Goal: Task Accomplishment & Management: Manage account settings

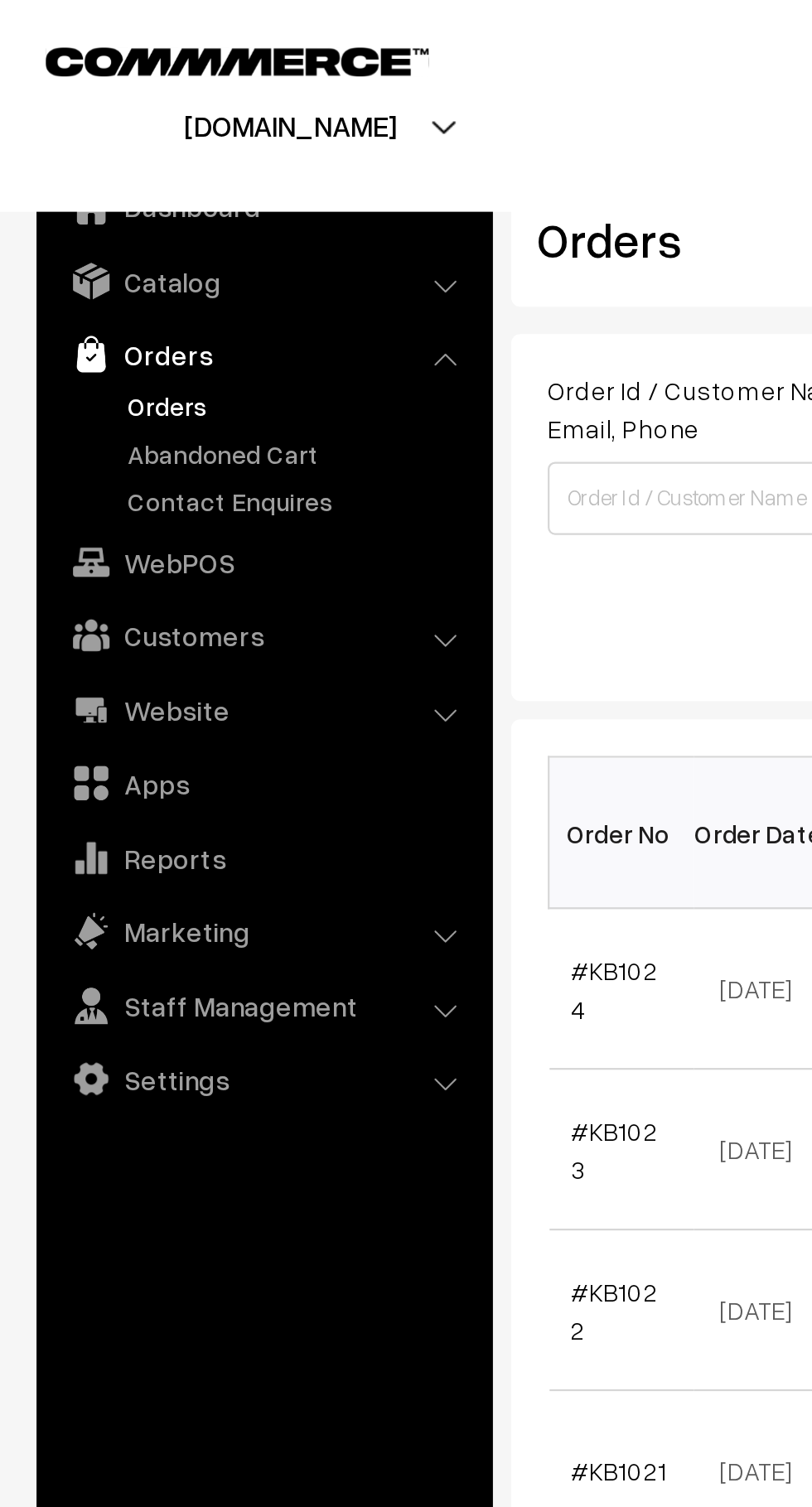
click at [123, 202] on link "Abandoned Cart" at bounding box center [135, 206] width 164 height 18
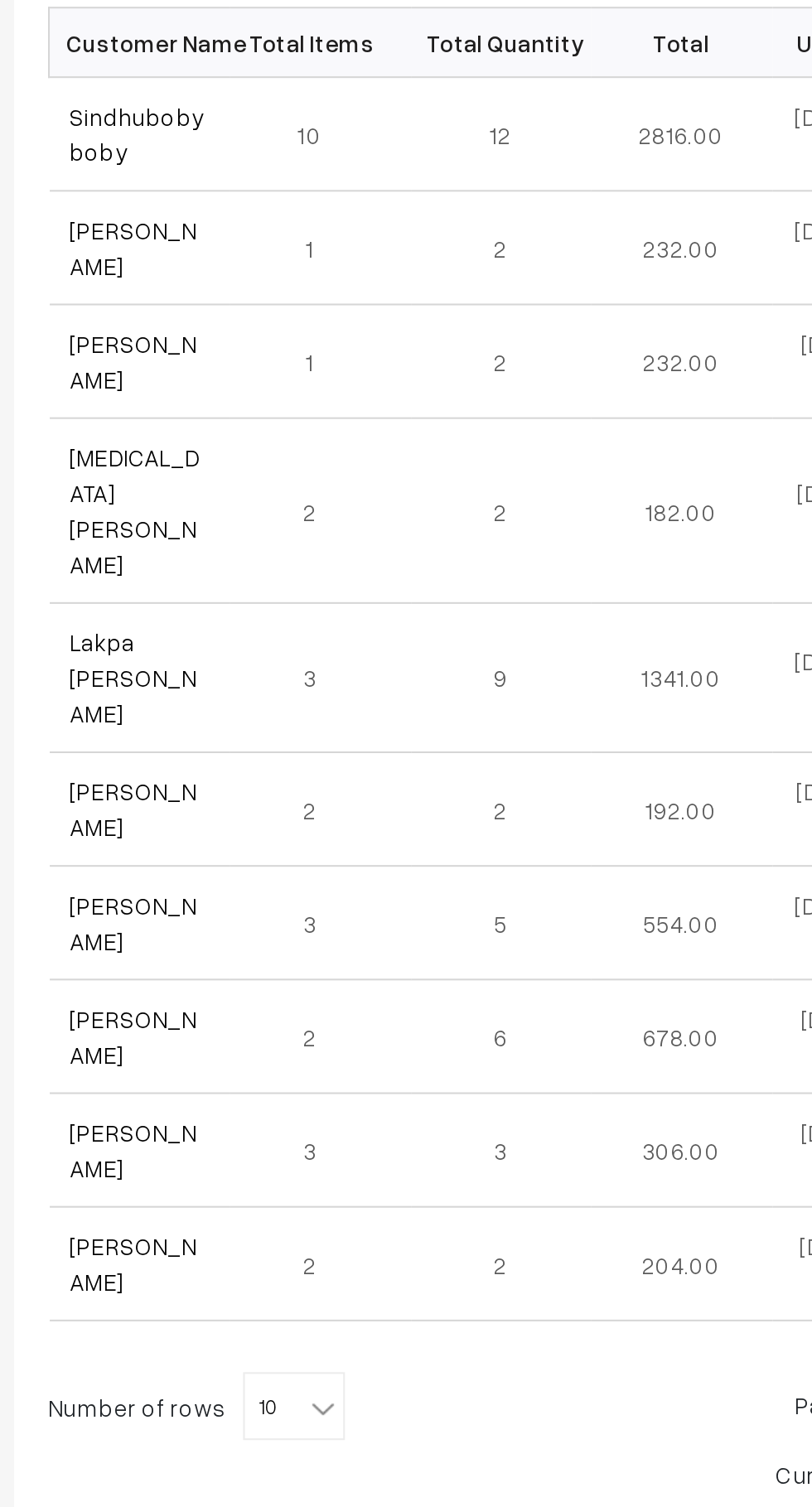
click at [307, 386] on link "Sindhuboby boby" at bounding box center [291, 390] width 66 height 32
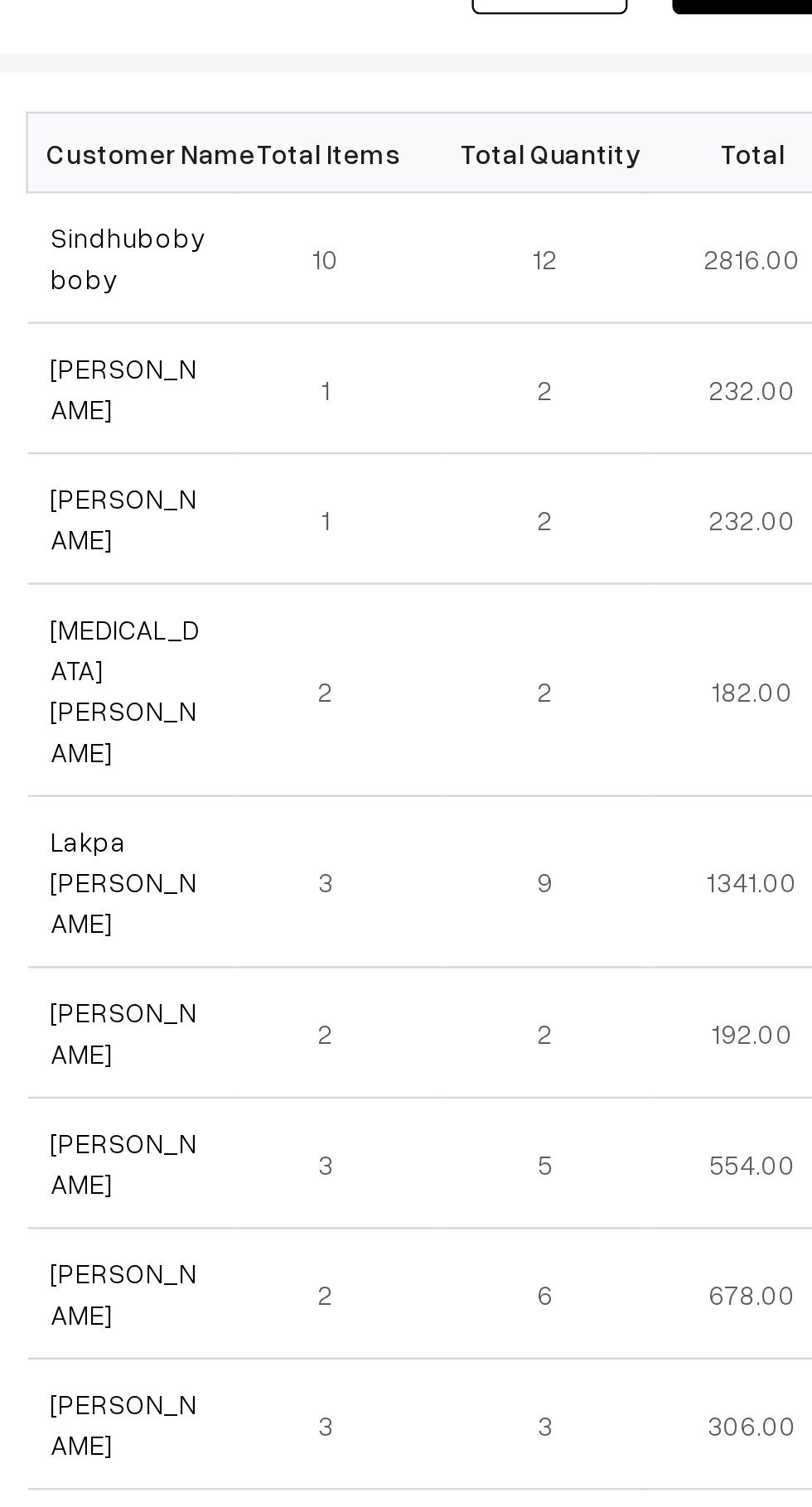
click at [262, 631] on link "Lakpa [PERSON_NAME]" at bounding box center [290, 655] width 62 height 49
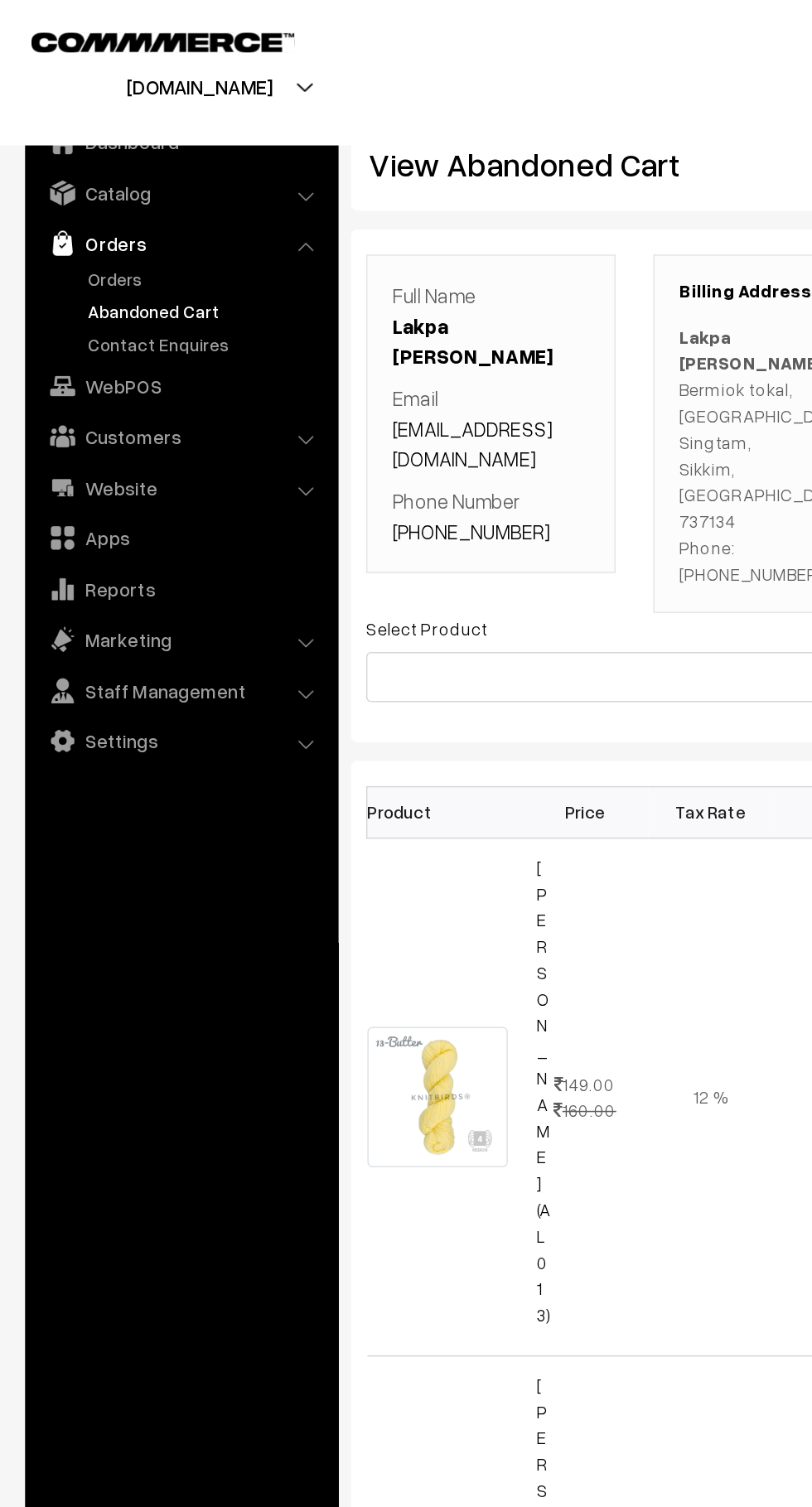
click at [147, 295] on link "Customers" at bounding box center [119, 288] width 198 height 30
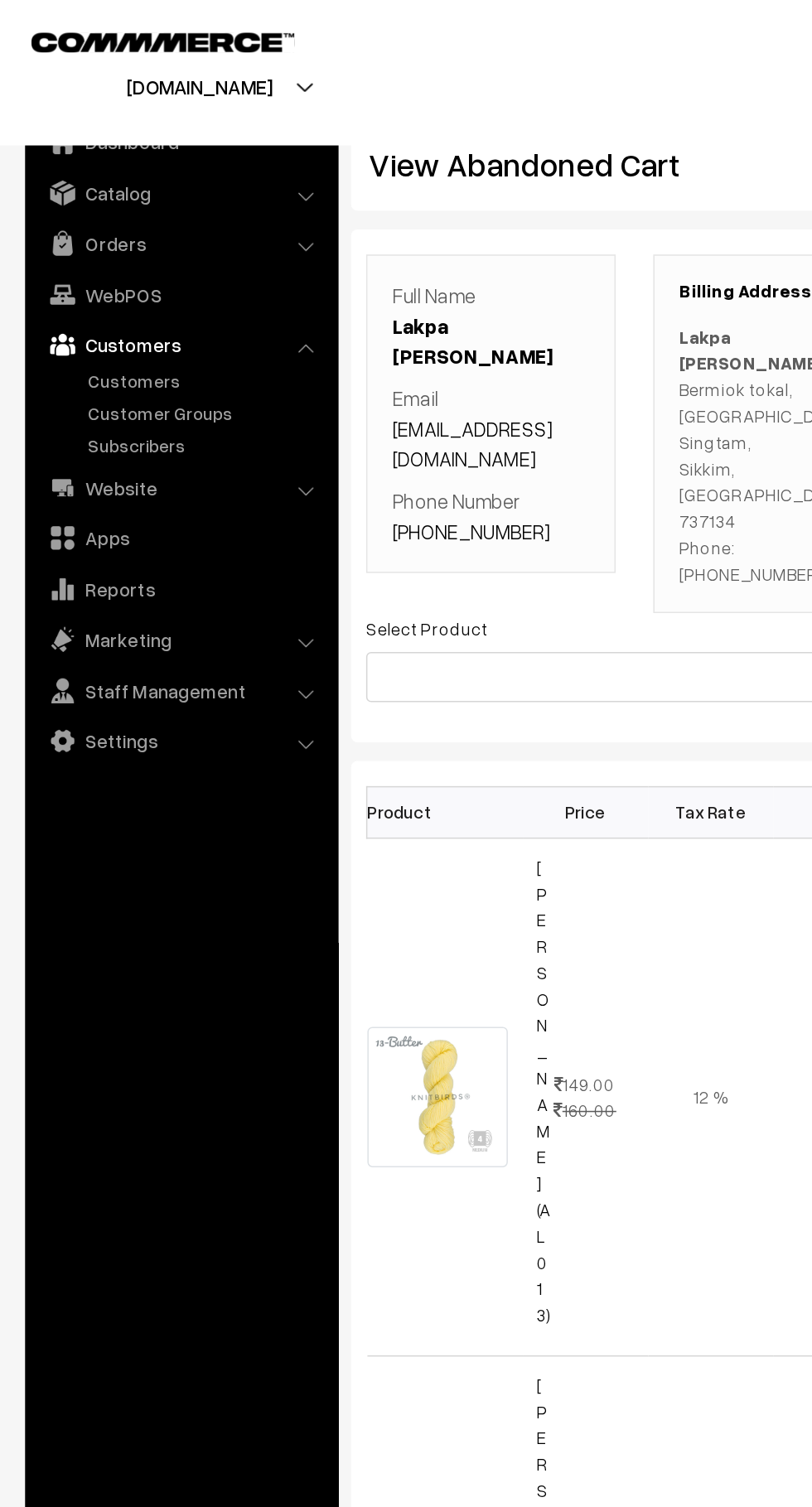
click at [101, 271] on link "Customer Groups" at bounding box center [135, 273] width 164 height 18
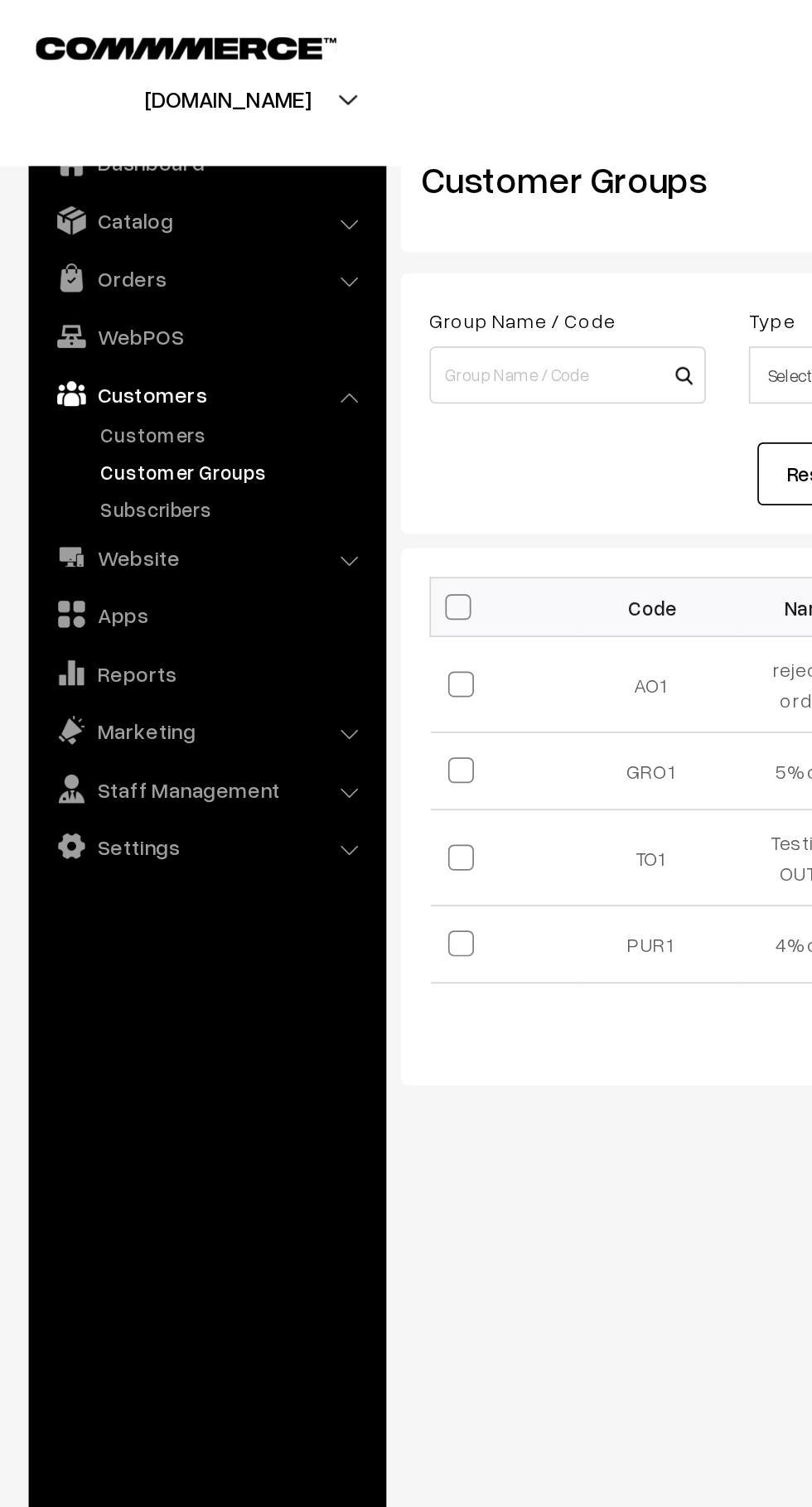
click at [90, 166] on link "Orders" at bounding box center [119, 161] width 198 height 30
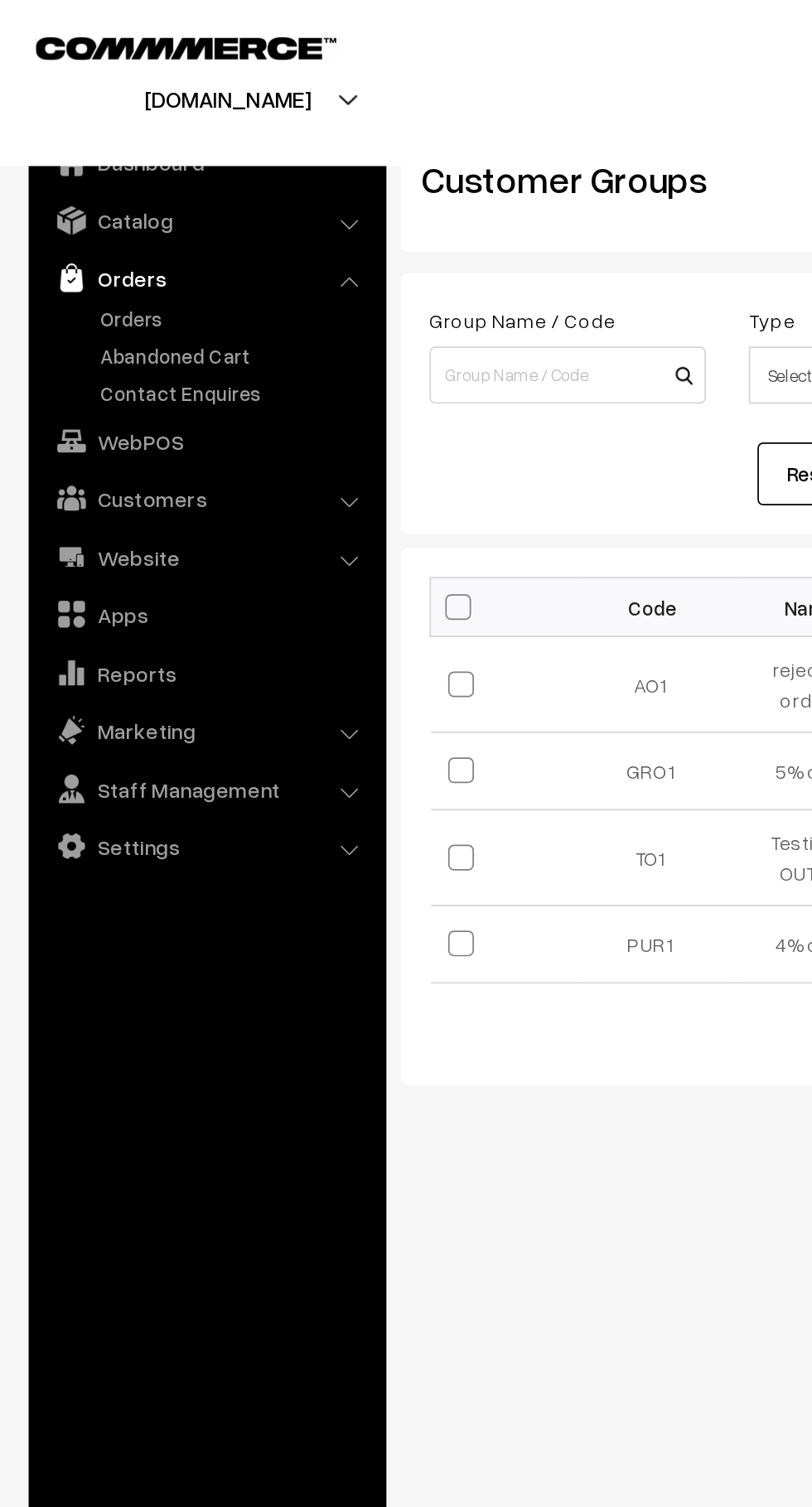
click at [97, 189] on link "Orders" at bounding box center [135, 184] width 164 height 18
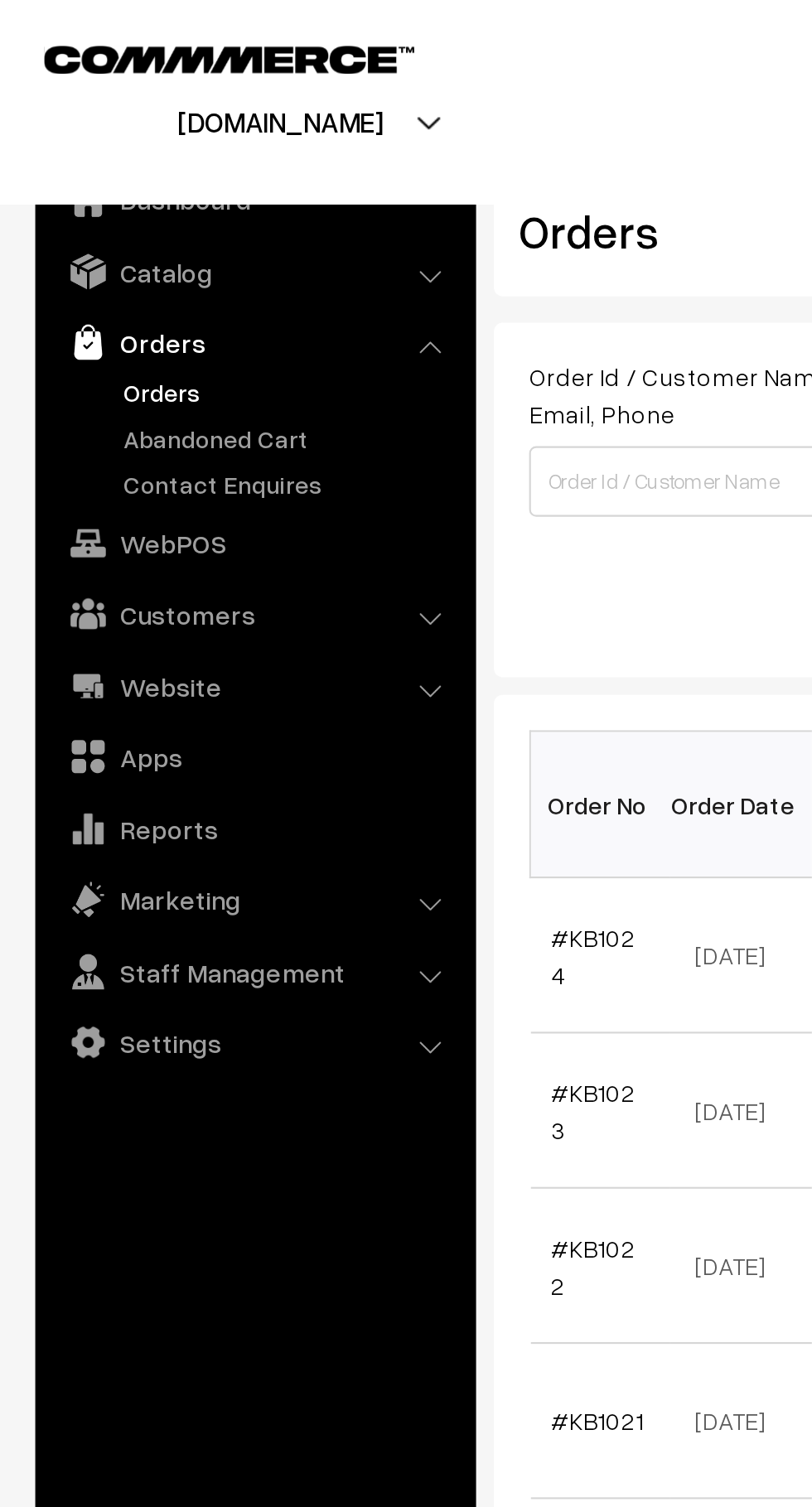
click at [138, 213] on link "Abandoned Cart" at bounding box center [135, 206] width 164 height 18
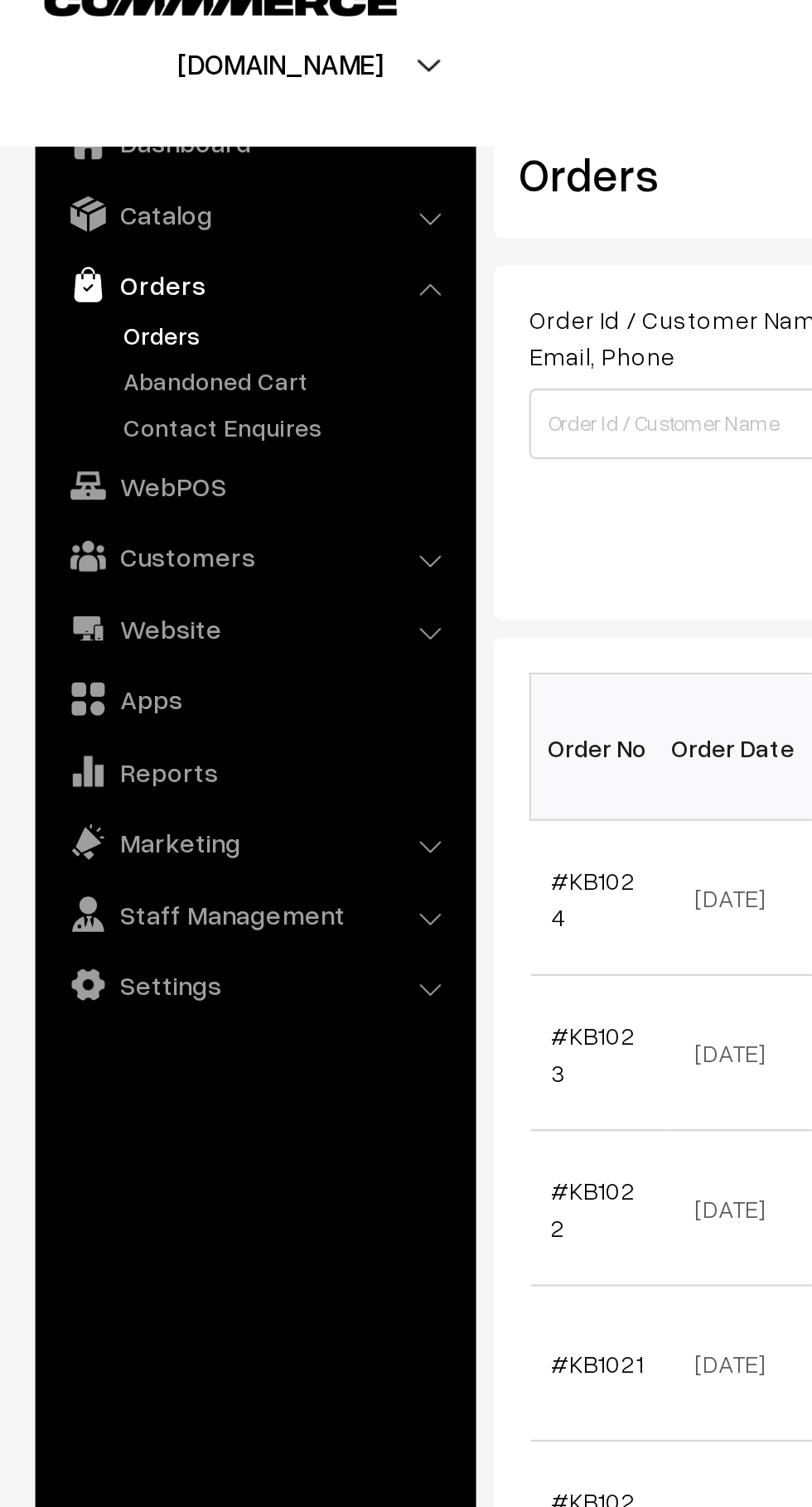
click at [298, 444] on link "#KB1024" at bounding box center [278, 449] width 40 height 32
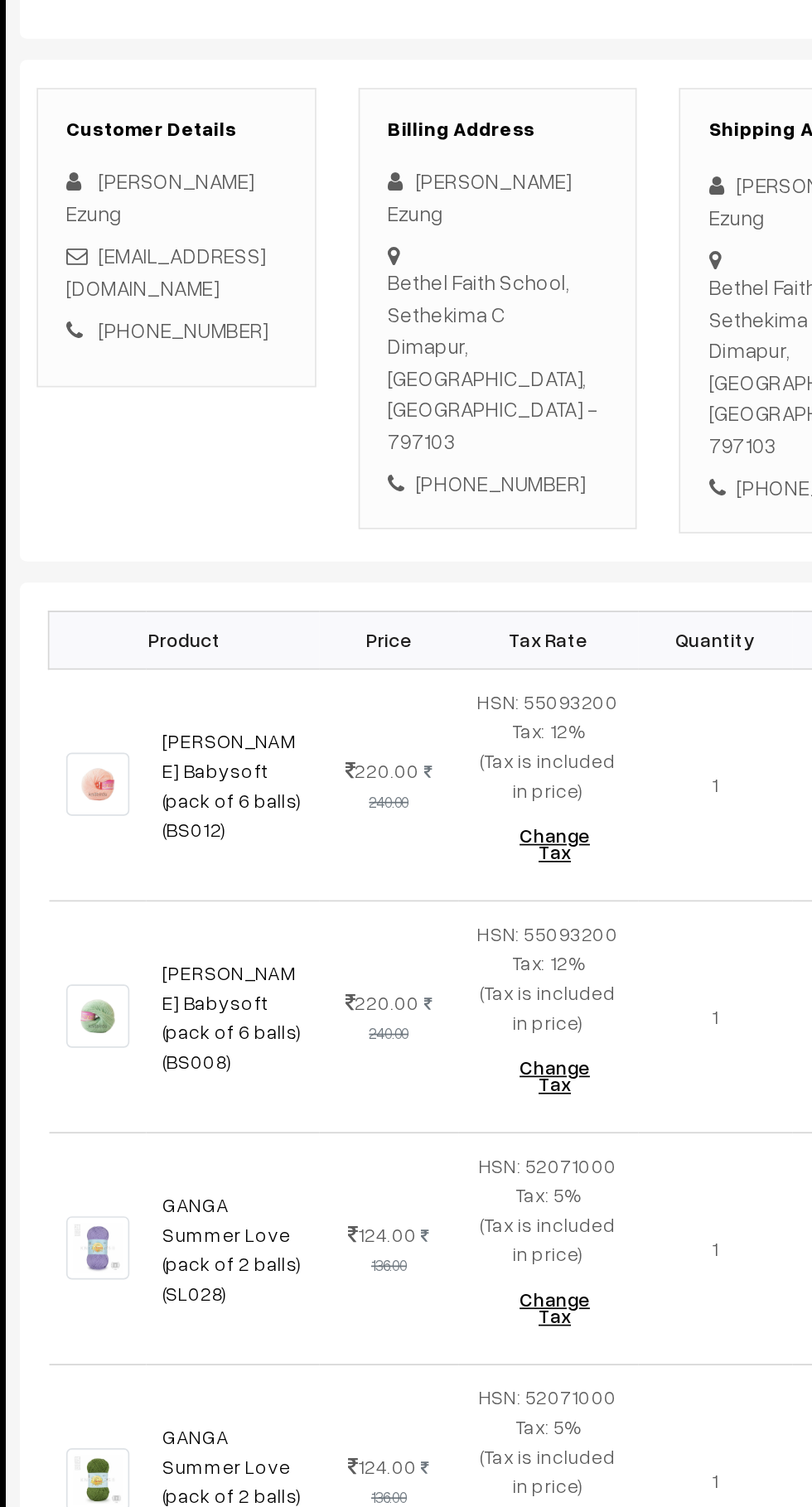
scroll to position [6, 0]
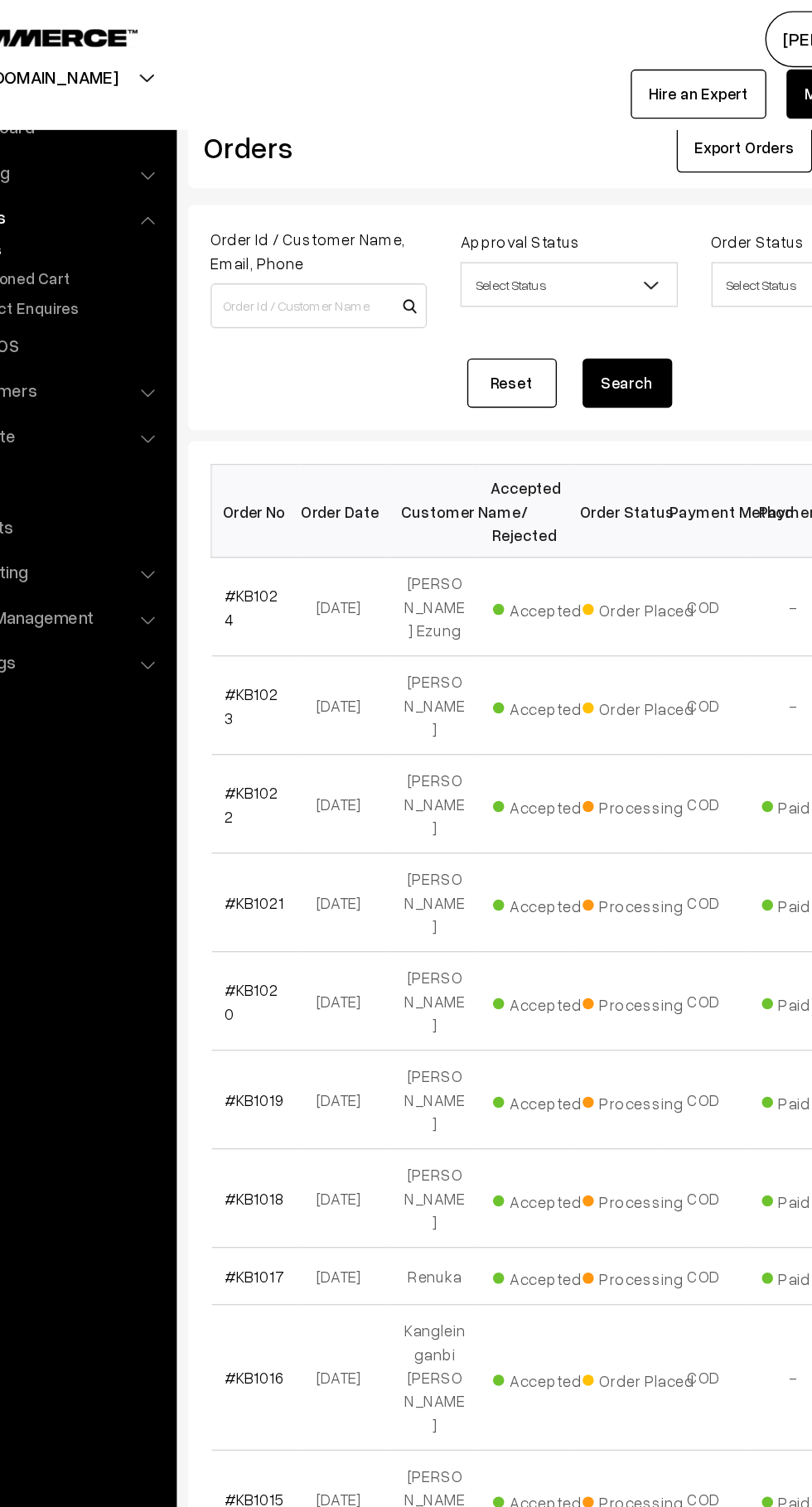
click at [261, 440] on link "#KB1024" at bounding box center [278, 449] width 40 height 32
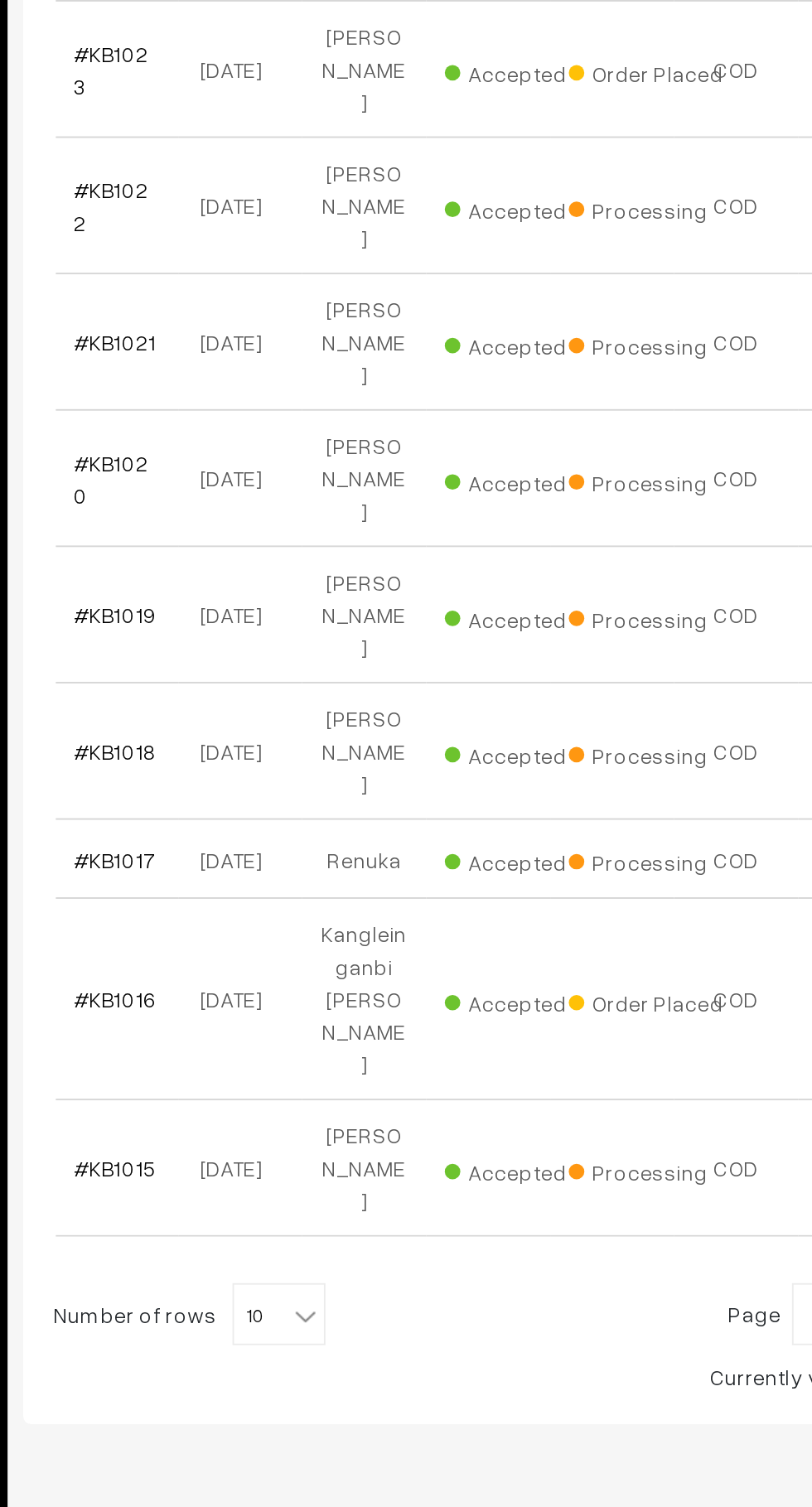
click at [367, 1172] on span "10" at bounding box center [368, 1188] width 48 height 33
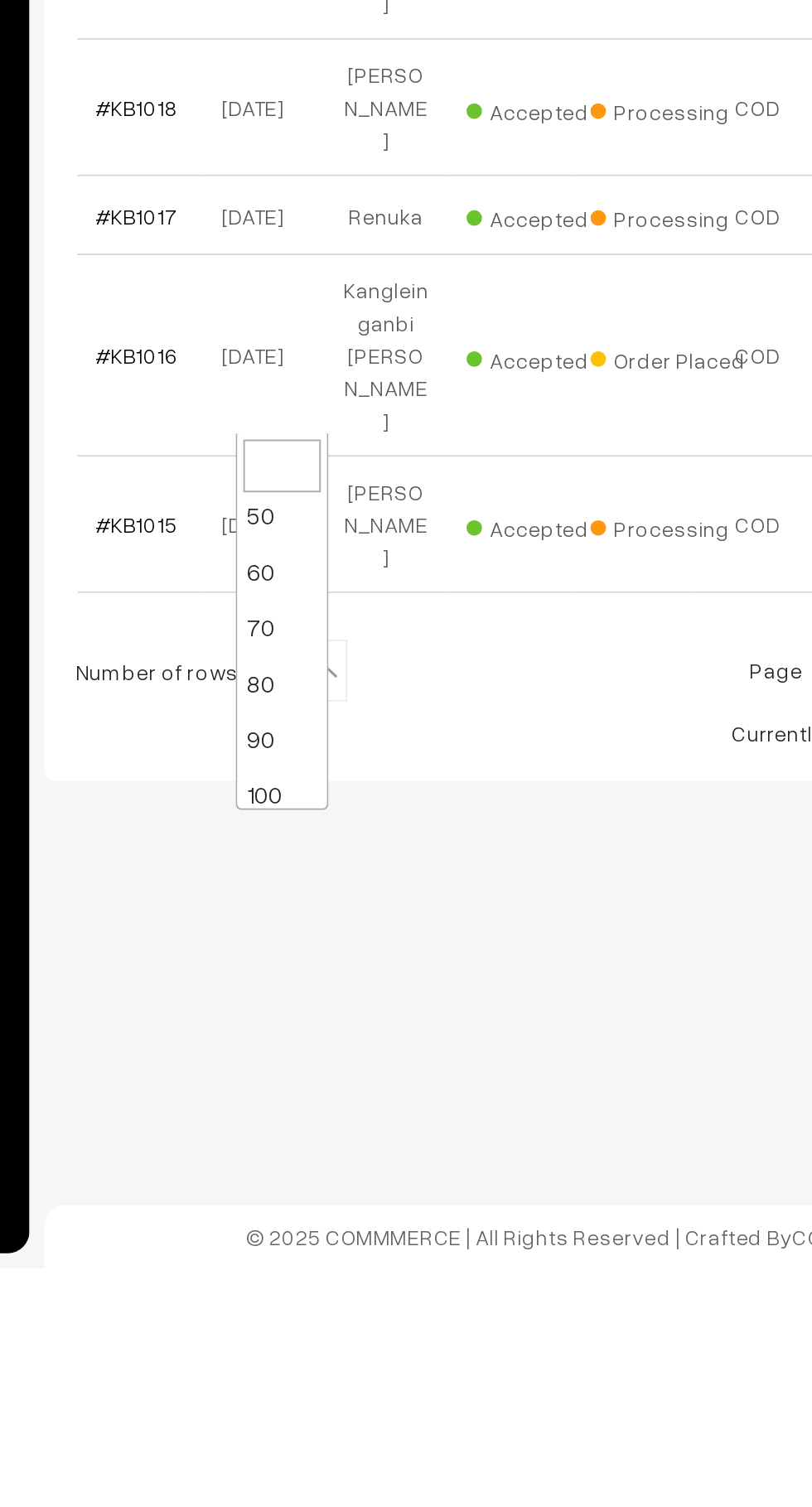
scroll to position [133, 0]
select select "100"
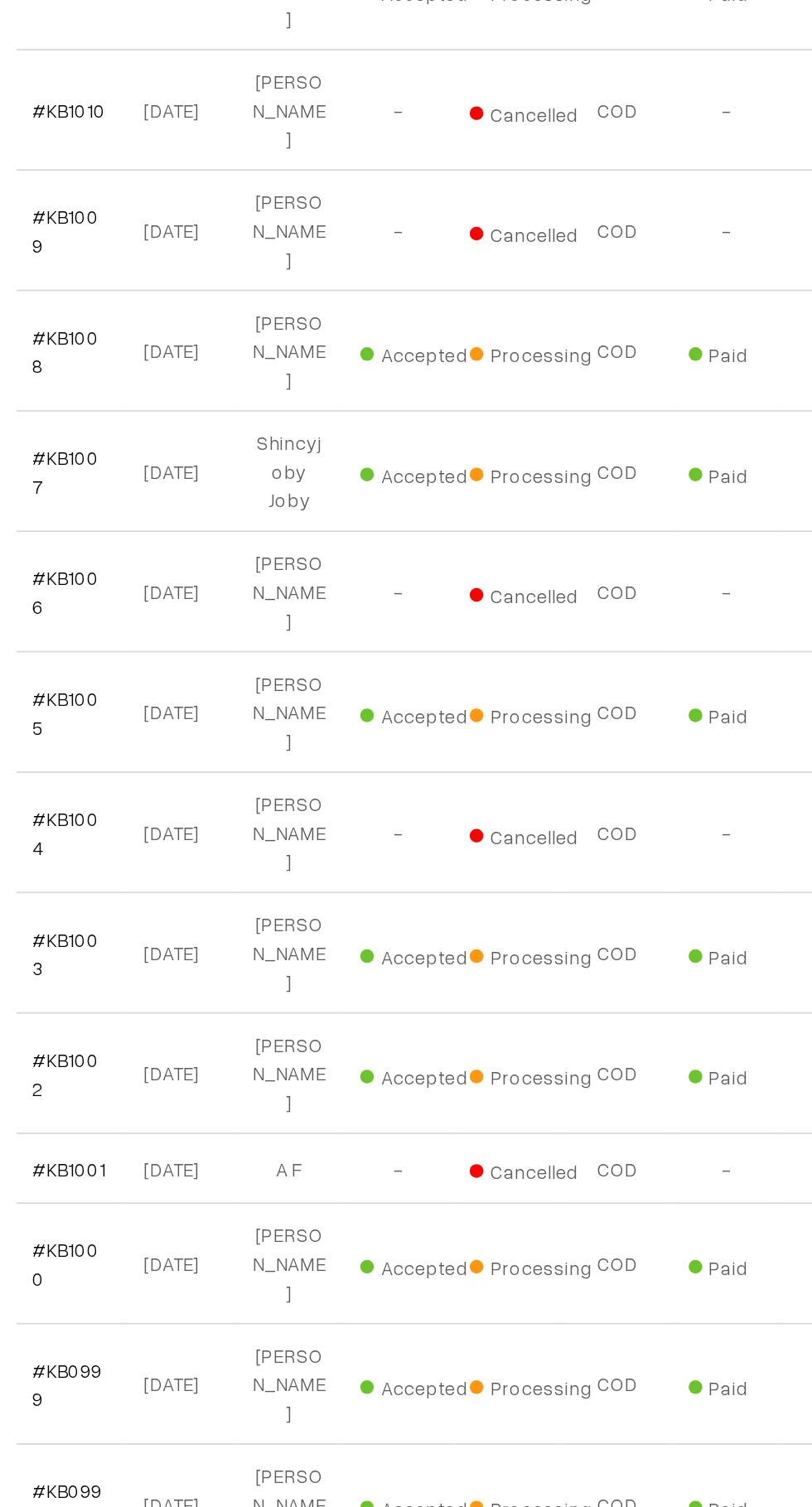
scroll to position [915, 0]
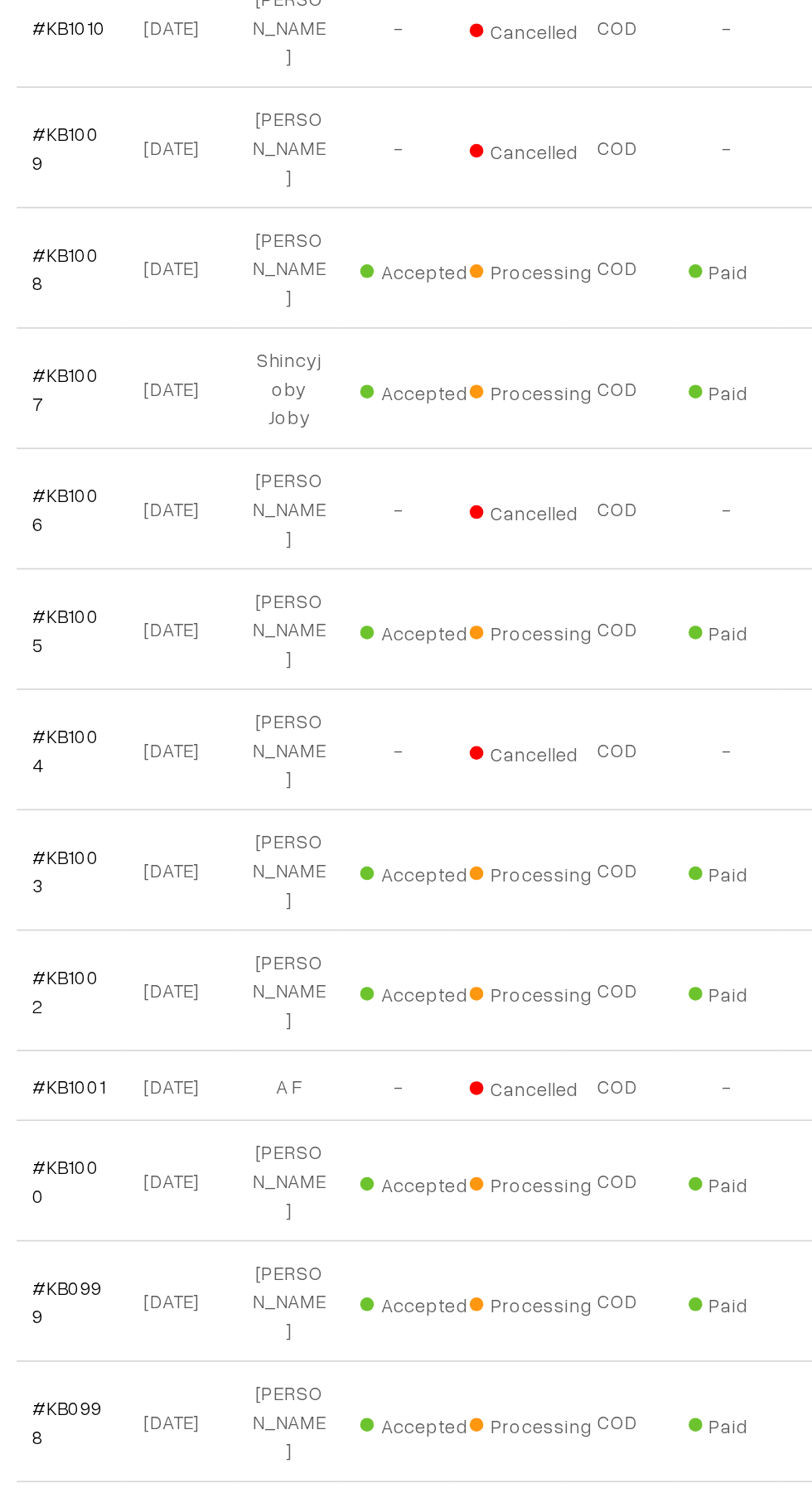
click at [288, 1506] on link "#KB0997" at bounding box center [280, 1529] width 42 height 32
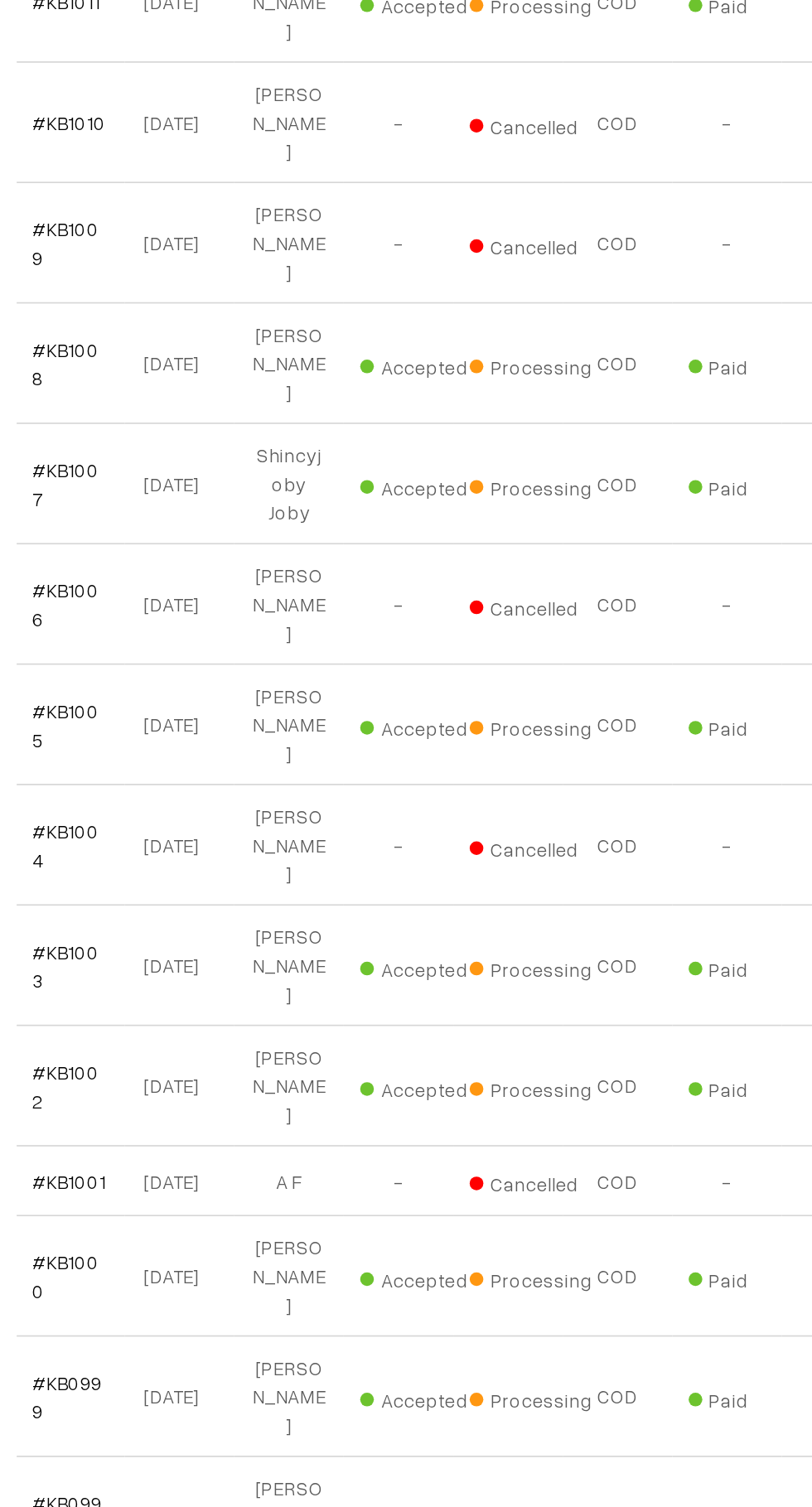
scroll to position [914, 0]
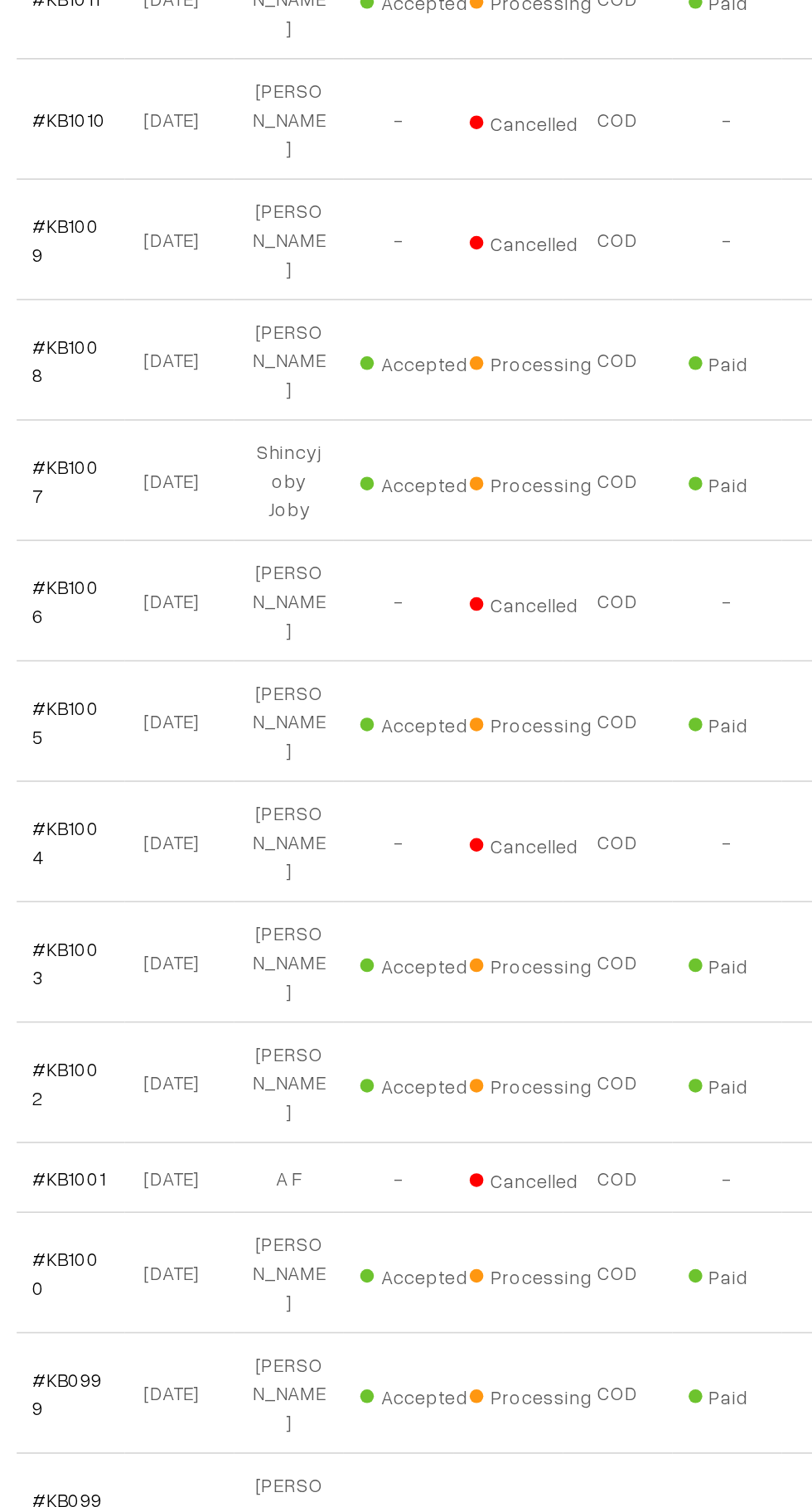
click at [286, 1440] on link "#KB0998" at bounding box center [280, 1456] width 42 height 32
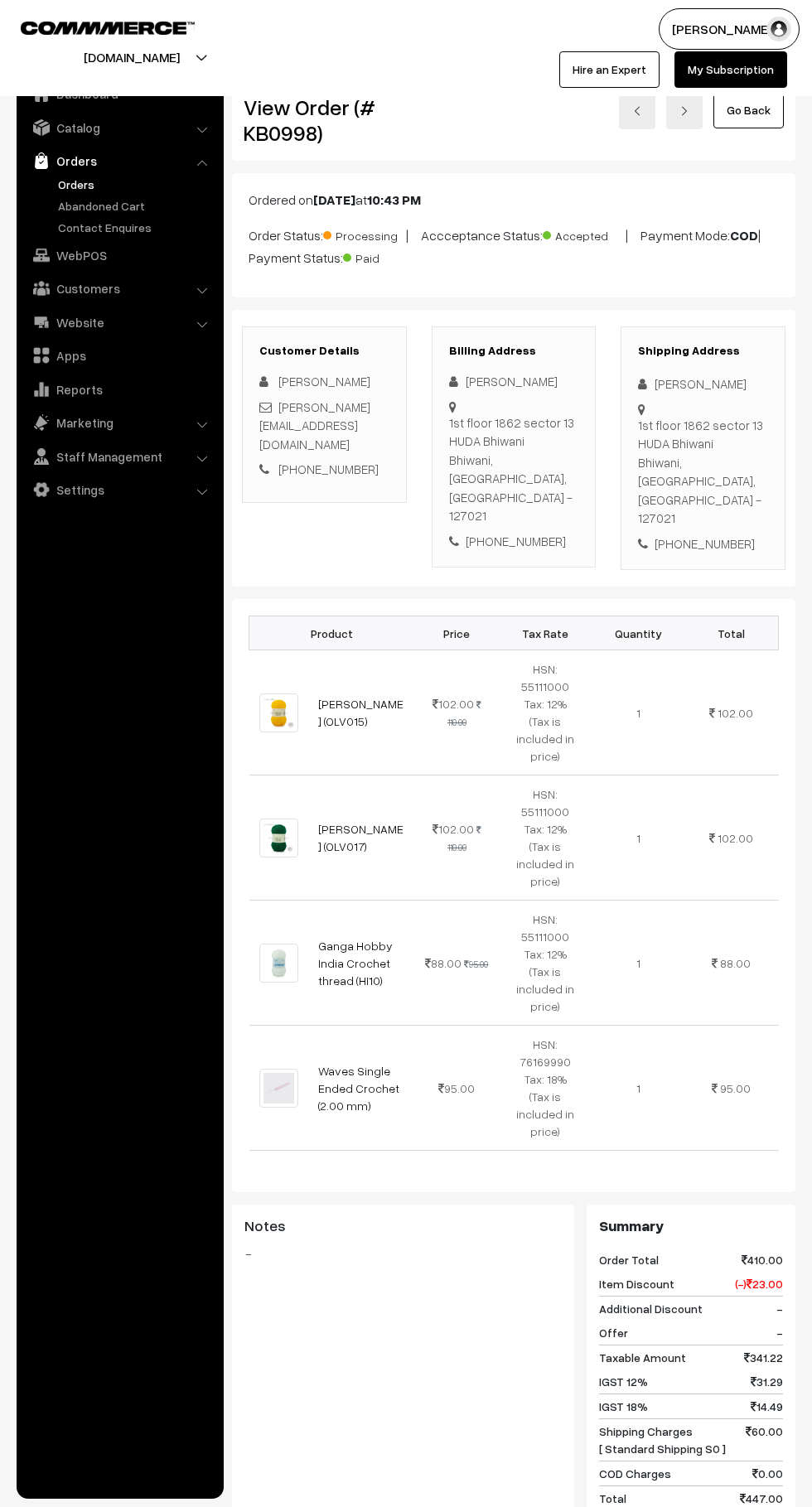
scroll to position [715, 0]
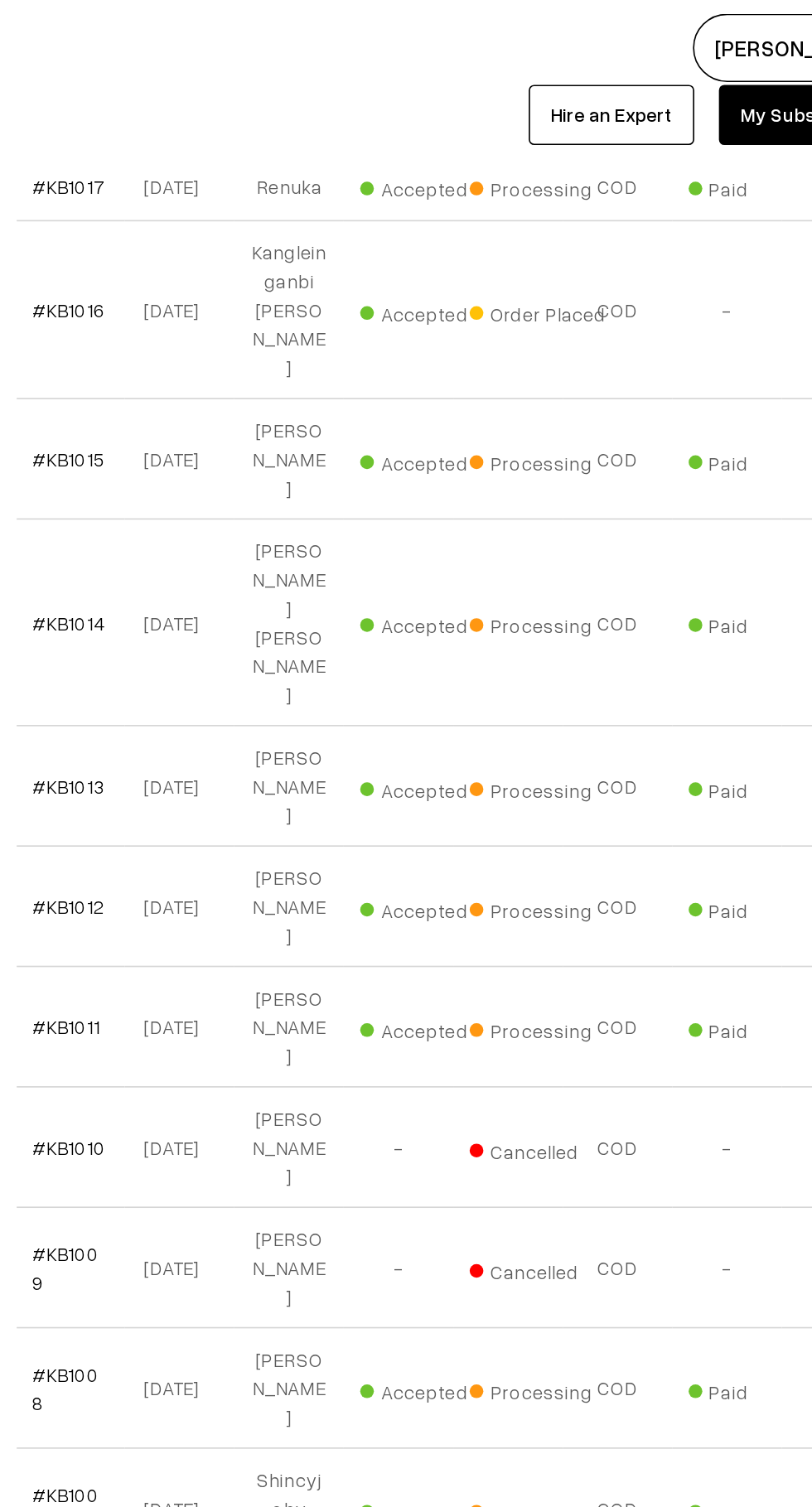
scroll to position [827, 0]
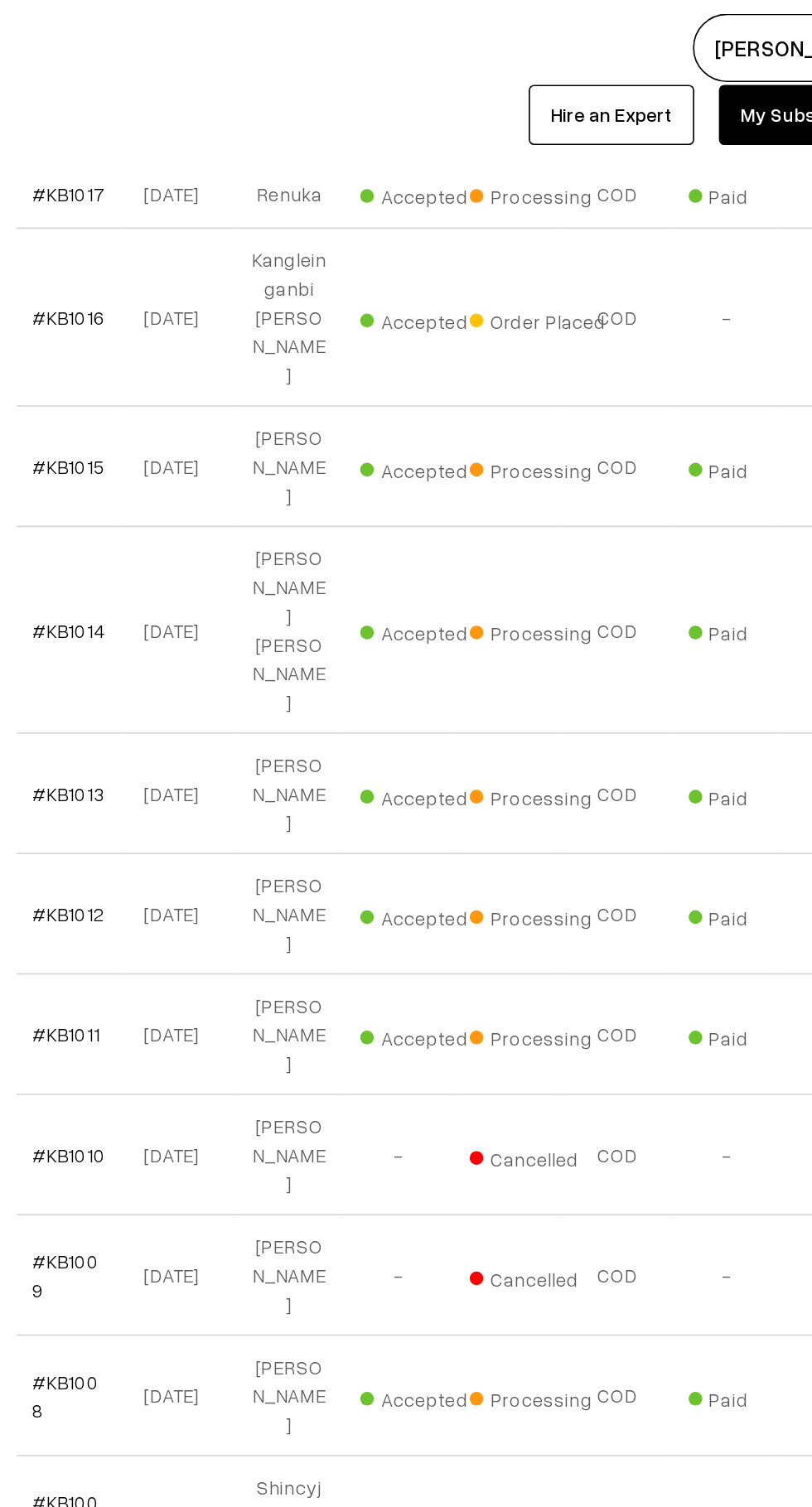
click at [269, 619] on link "#KB1011" at bounding box center [279, 626] width 41 height 14
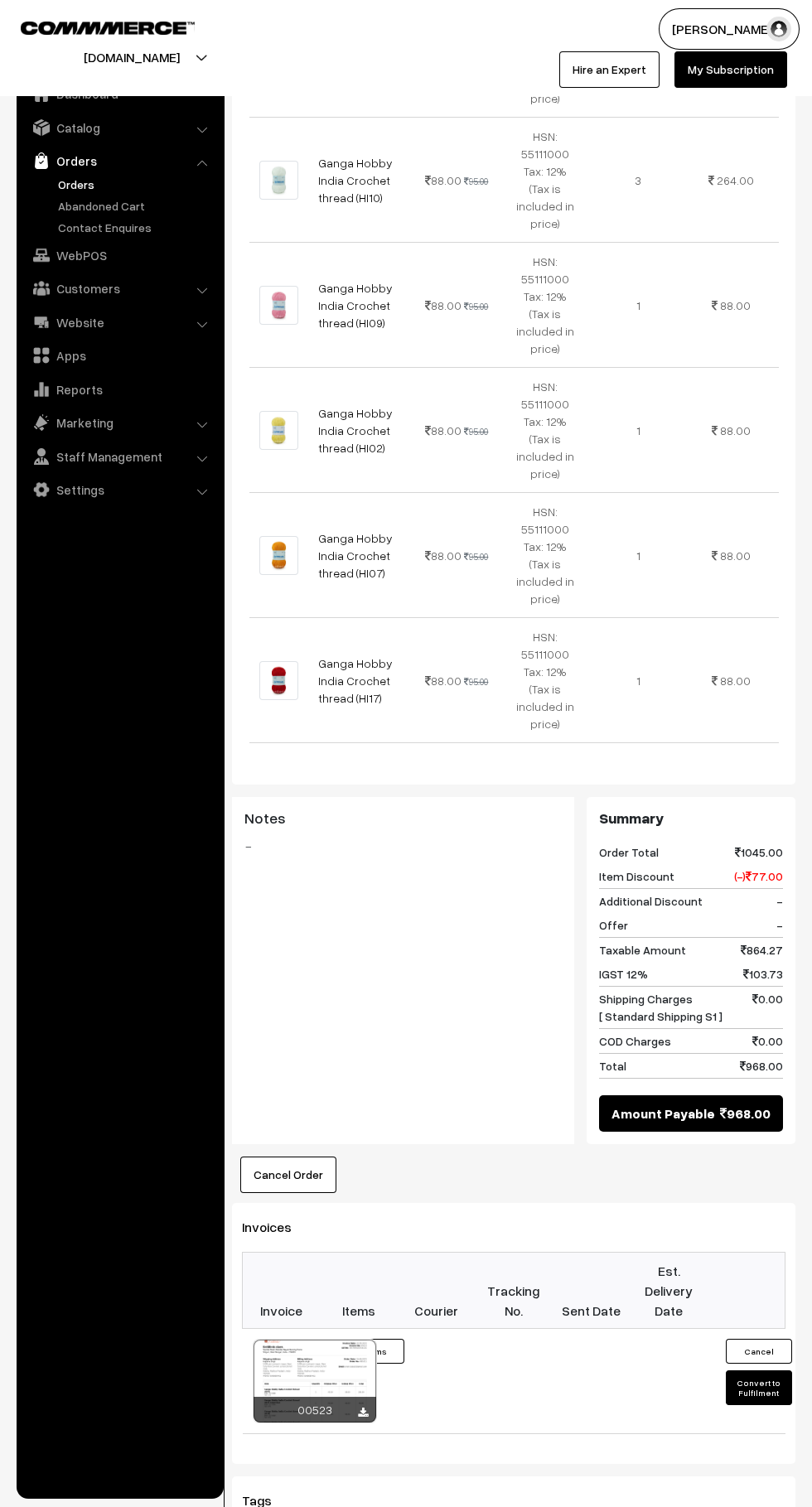
scroll to position [835, 0]
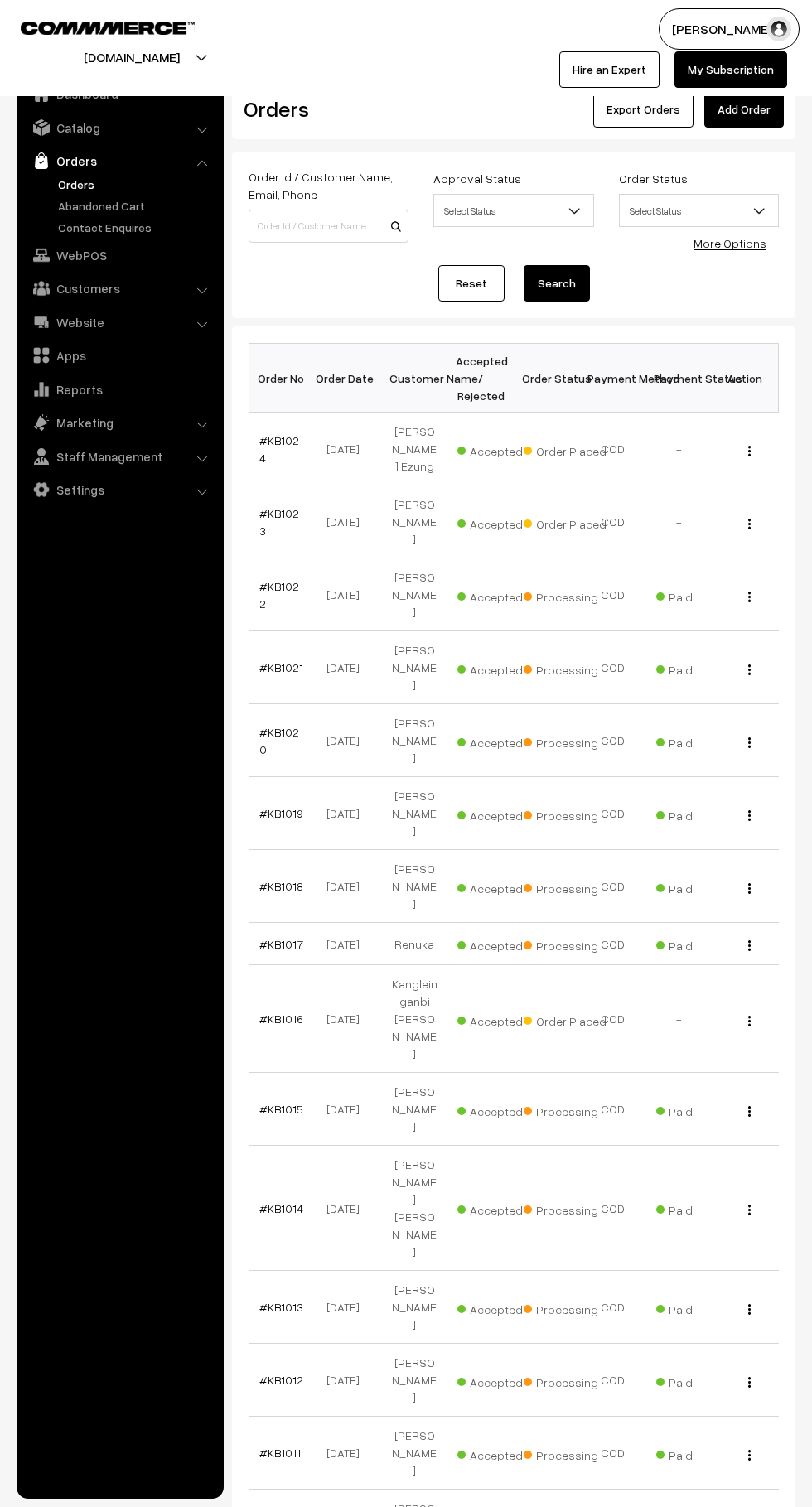
scroll to position [726, 0]
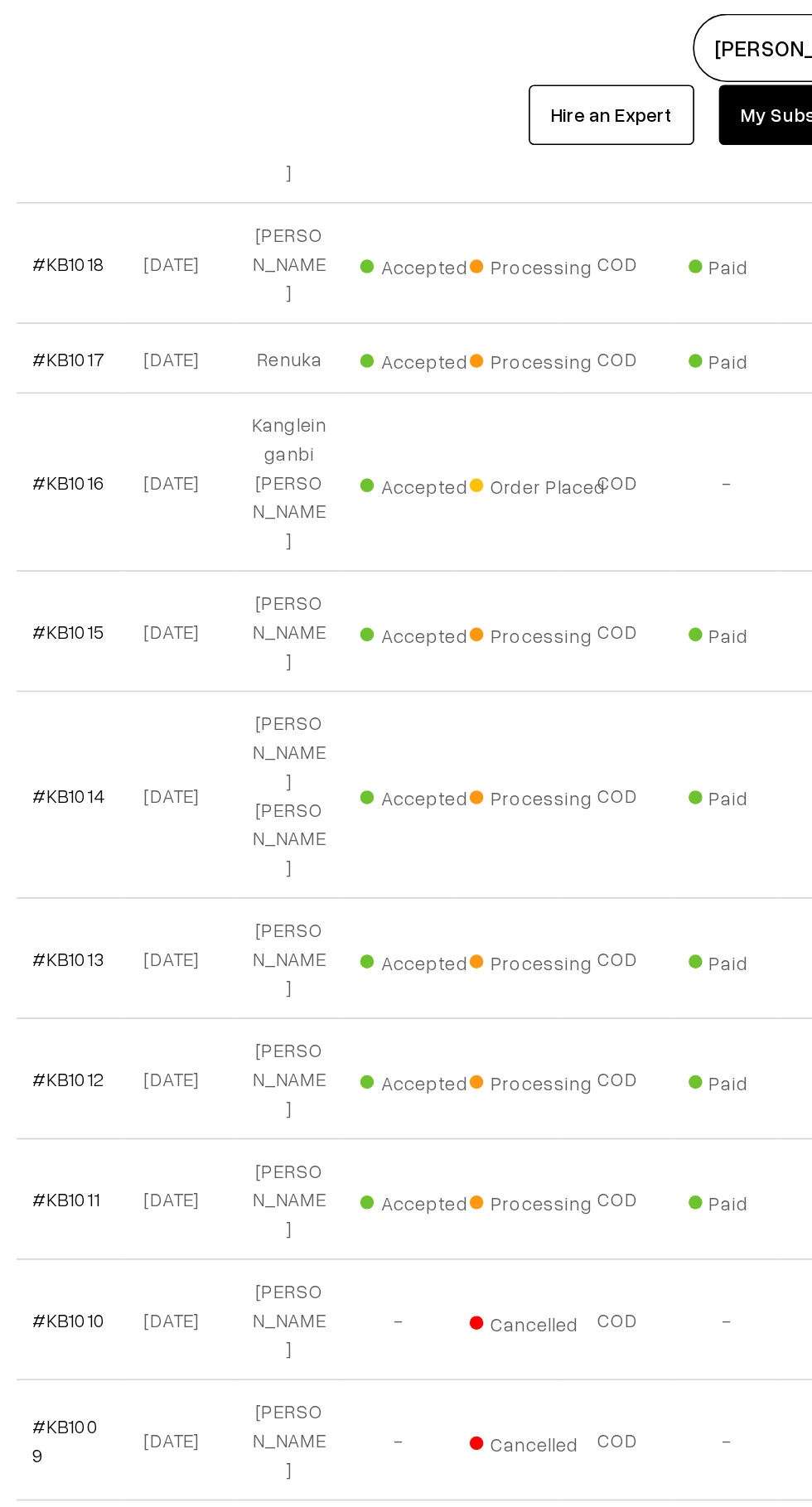
click at [268, 646] on link "#KB1012" at bounding box center [281, 653] width 44 height 14
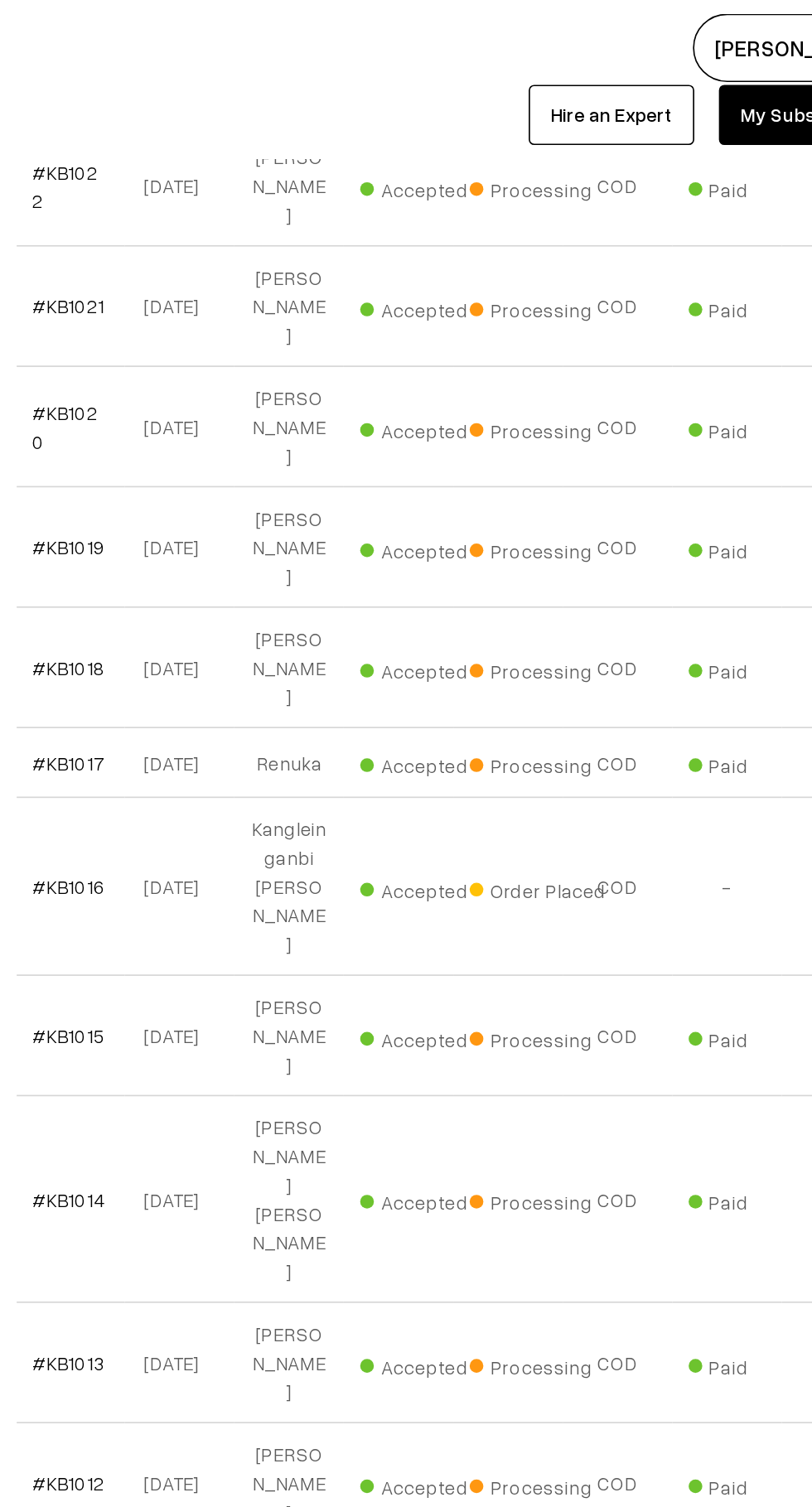
scroll to position [480, 0]
